Goal: Task Accomplishment & Management: Manage account settings

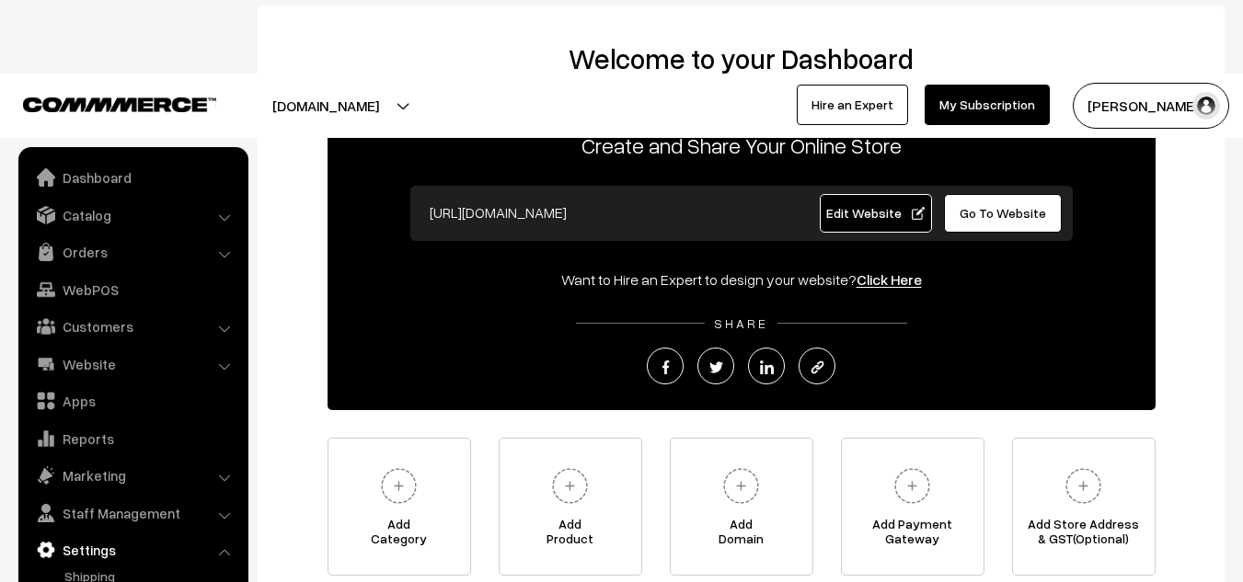
scroll to position [77, 0]
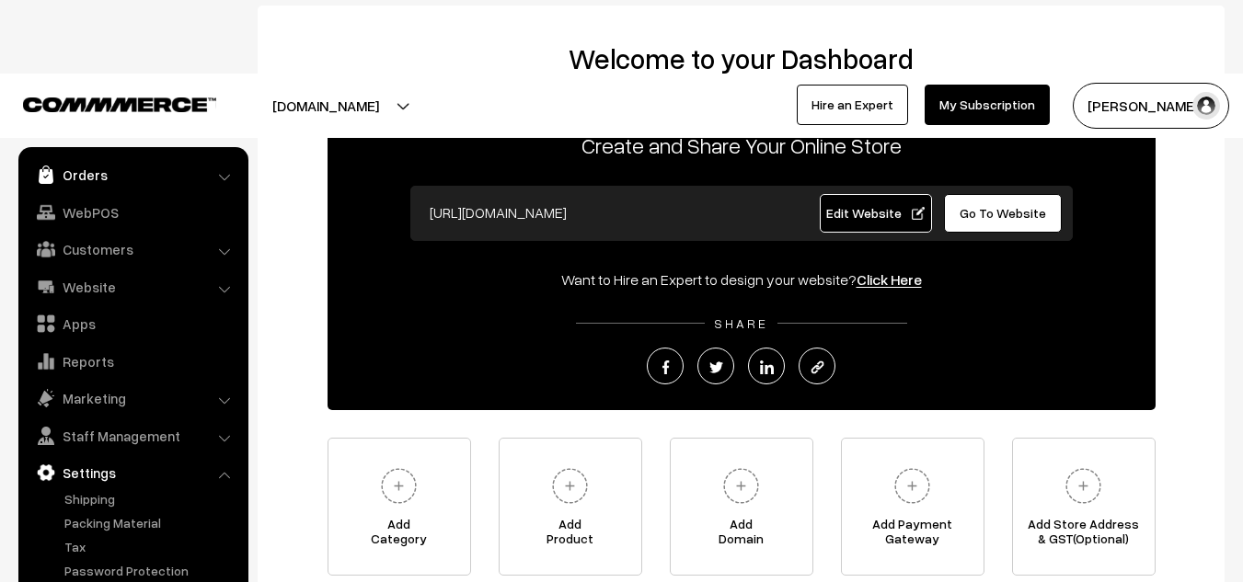
click at [121, 177] on link "Orders" at bounding box center [132, 174] width 219 height 33
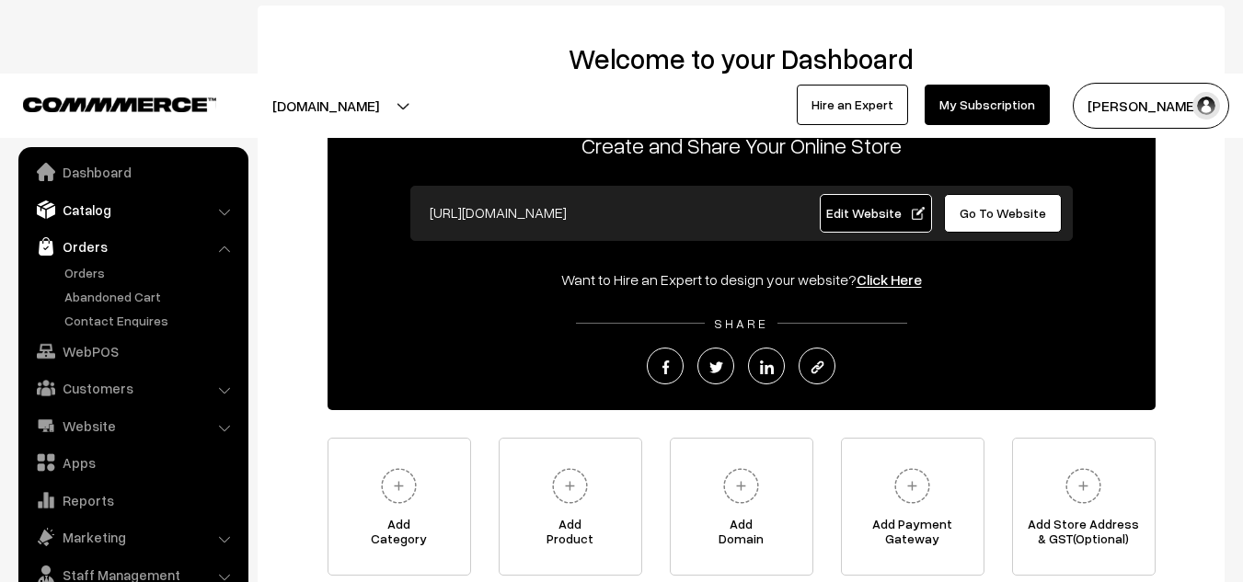
click at [96, 203] on link "Catalog" at bounding box center [132, 209] width 219 height 33
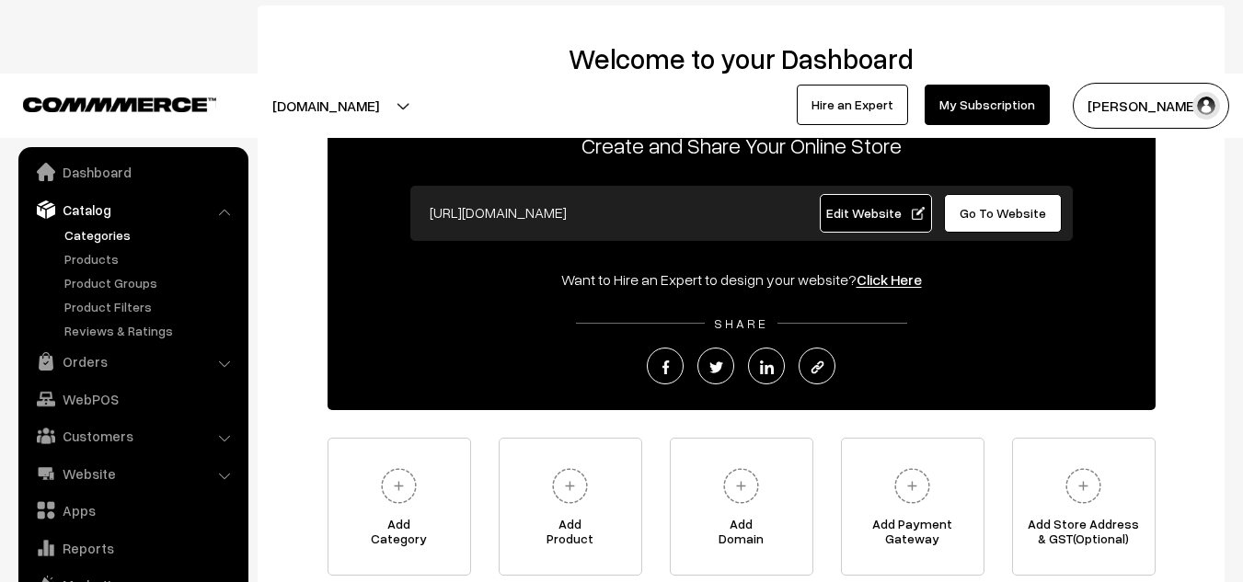
click at [88, 230] on link "Categories" at bounding box center [151, 234] width 182 height 19
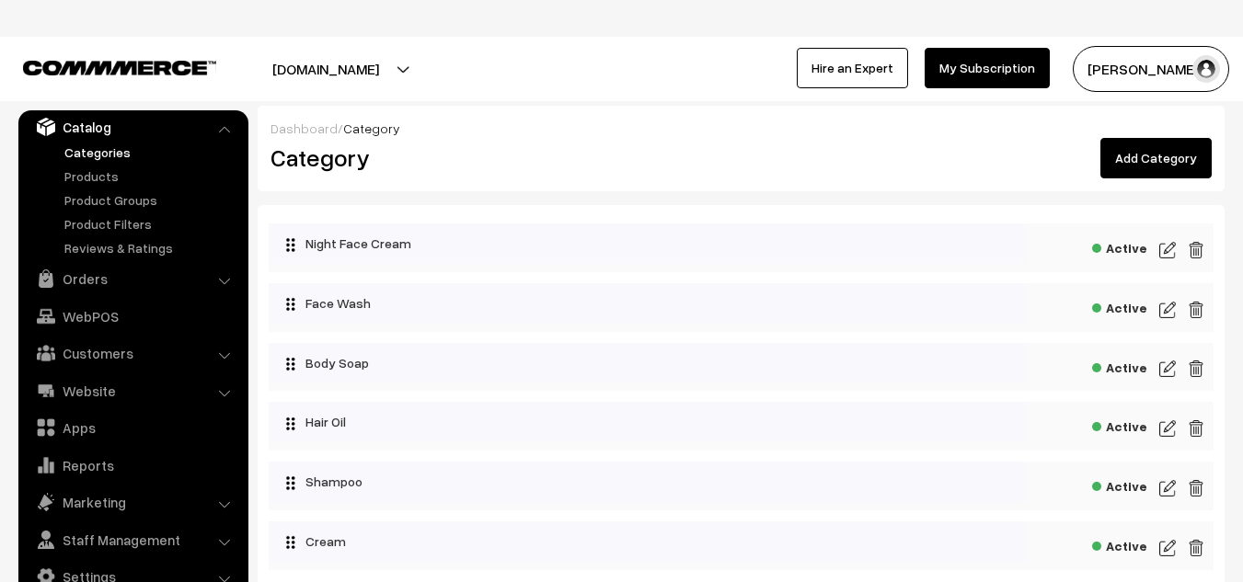
click at [1174, 253] on img at bounding box center [1167, 250] width 17 height 22
